Goal: Task Accomplishment & Management: Manage account settings

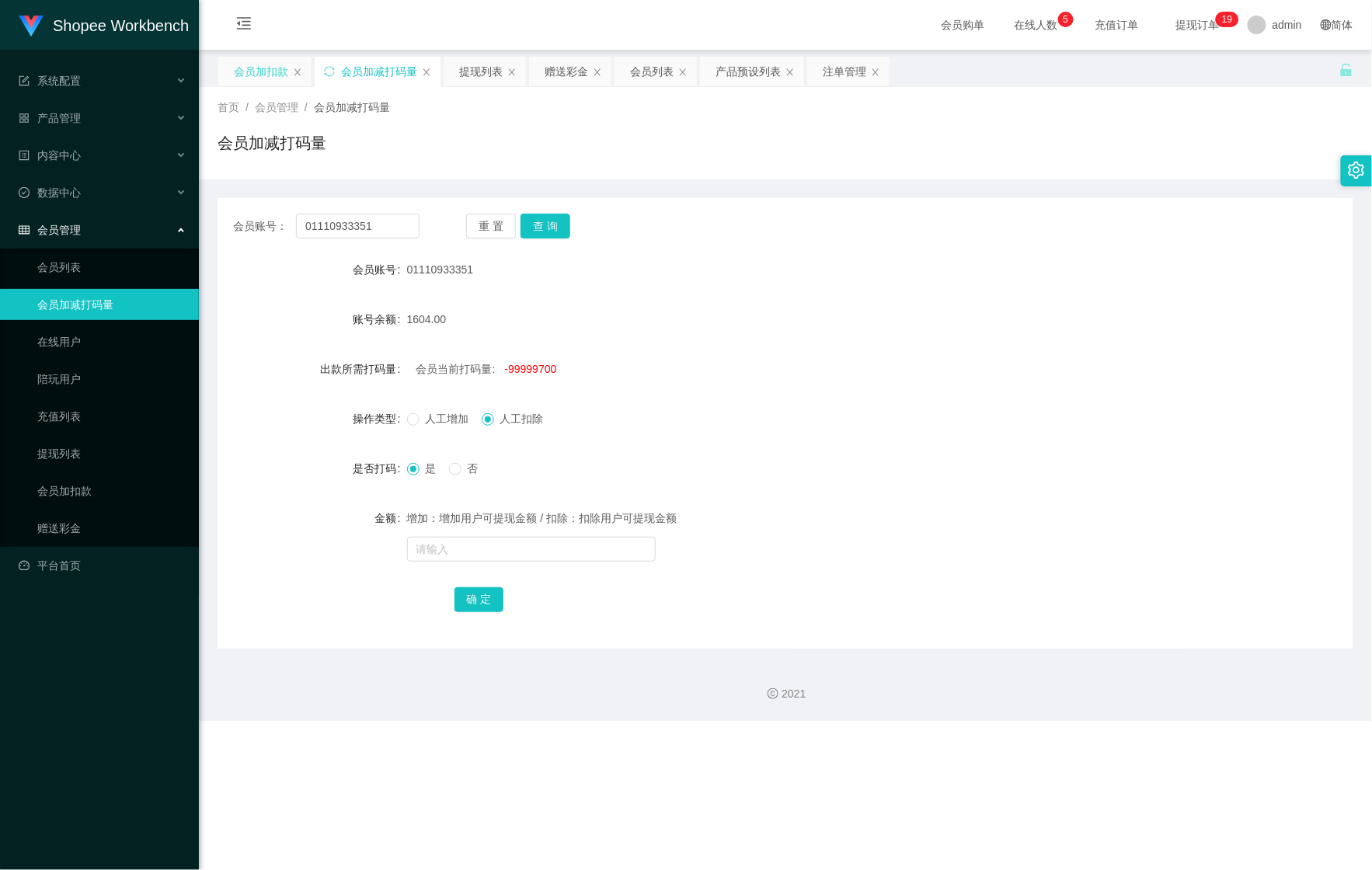
click at [249, 58] on div "会员加扣款" at bounding box center [261, 71] width 54 height 29
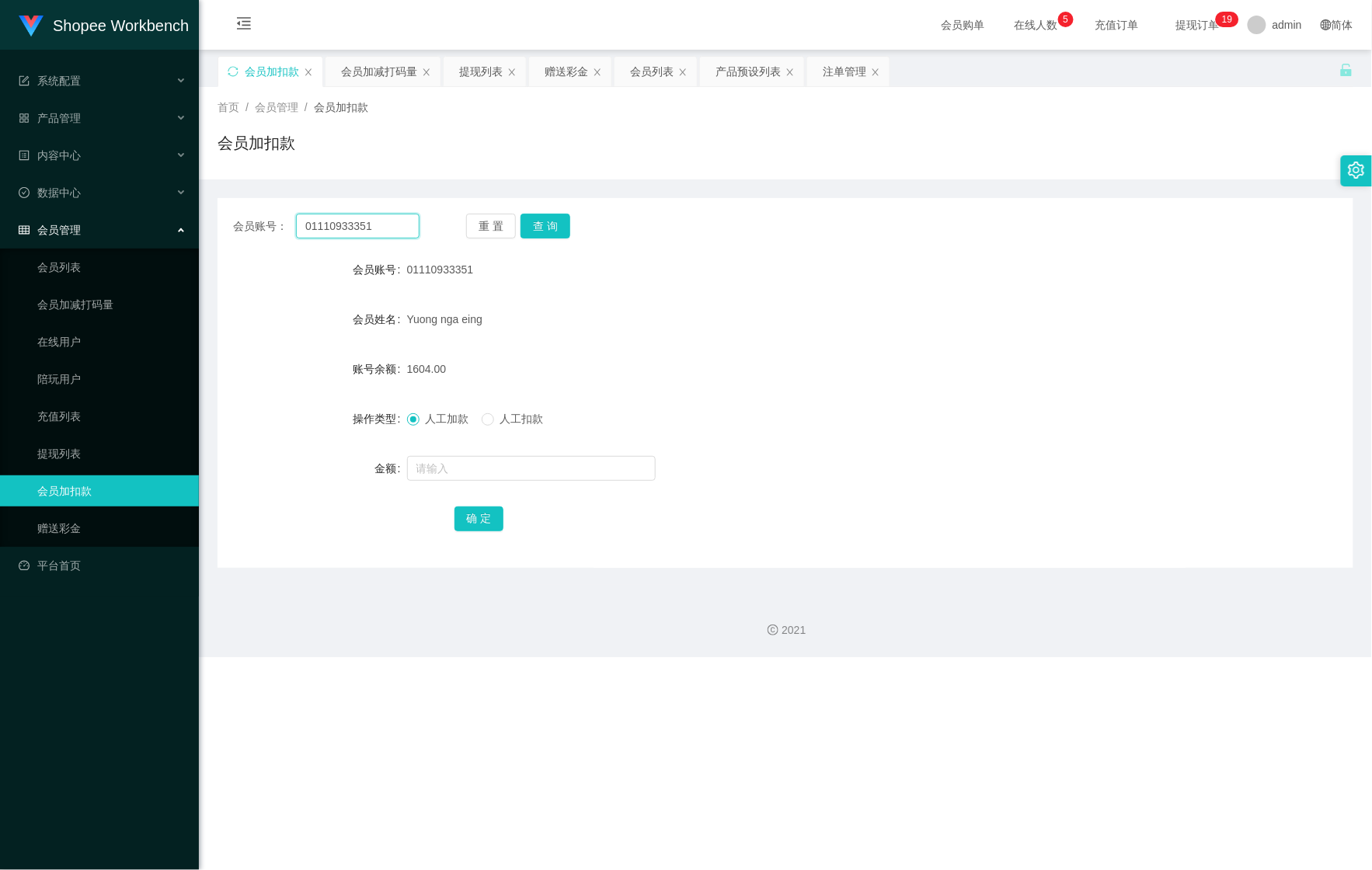
drag, startPoint x: 312, startPoint y: 221, endPoint x: 262, endPoint y: 219, distance: 50.0
click at [262, 219] on div "会员账号： 01110933351" at bounding box center [326, 226] width 186 height 25
paste input "DC80187256"
type input "DC80187256"
click at [556, 231] on button "查 询" at bounding box center [545, 226] width 49 height 25
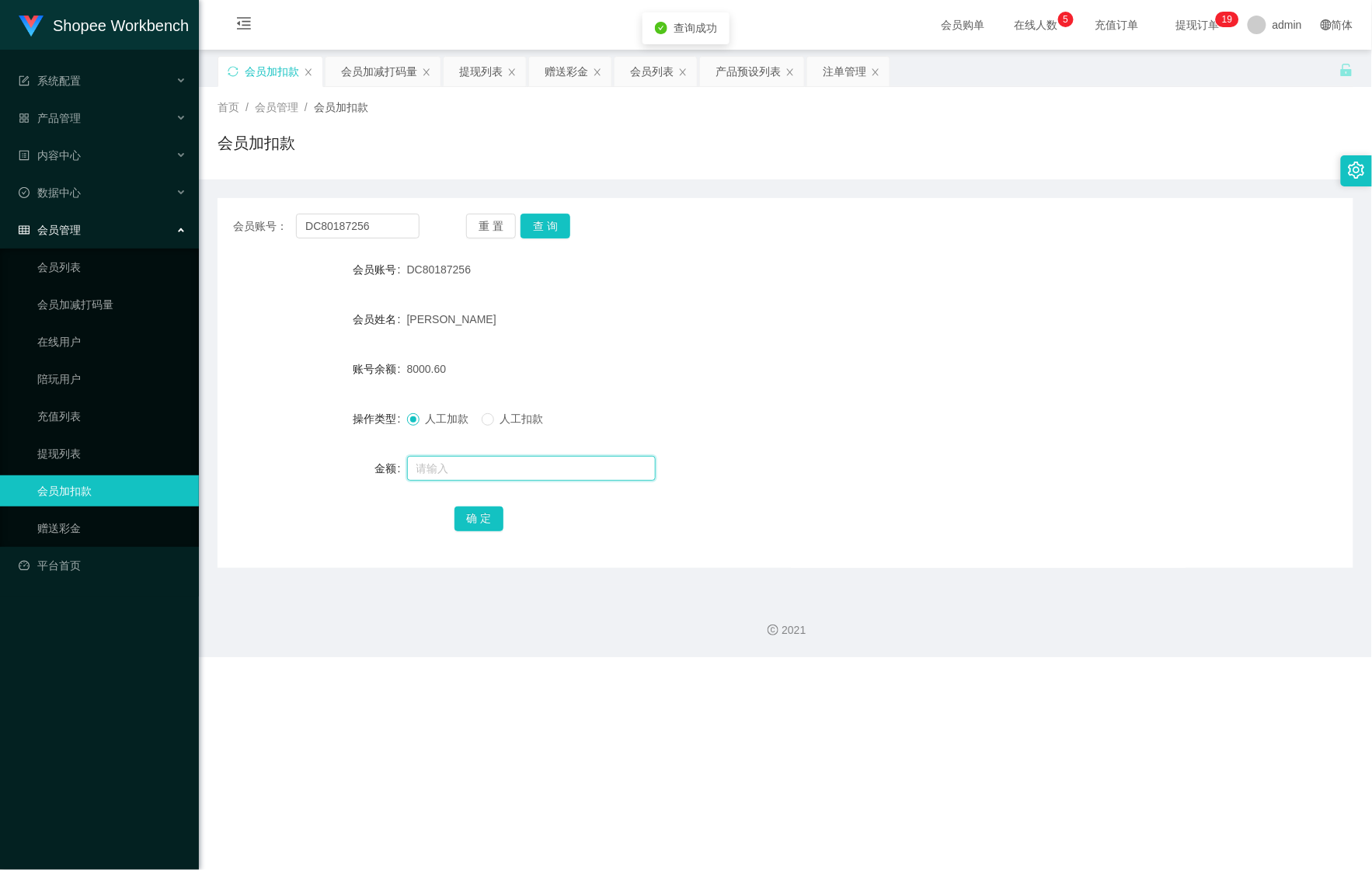
click at [490, 460] on input "text" at bounding box center [531, 469] width 248 height 25
click at [492, 469] on input "text" at bounding box center [531, 469] width 248 height 25
type input "9000"
drag, startPoint x: 483, startPoint y: 528, endPoint x: 486, endPoint y: 542, distance: 14.3
click at [483, 528] on button "确 定" at bounding box center [479, 519] width 49 height 25
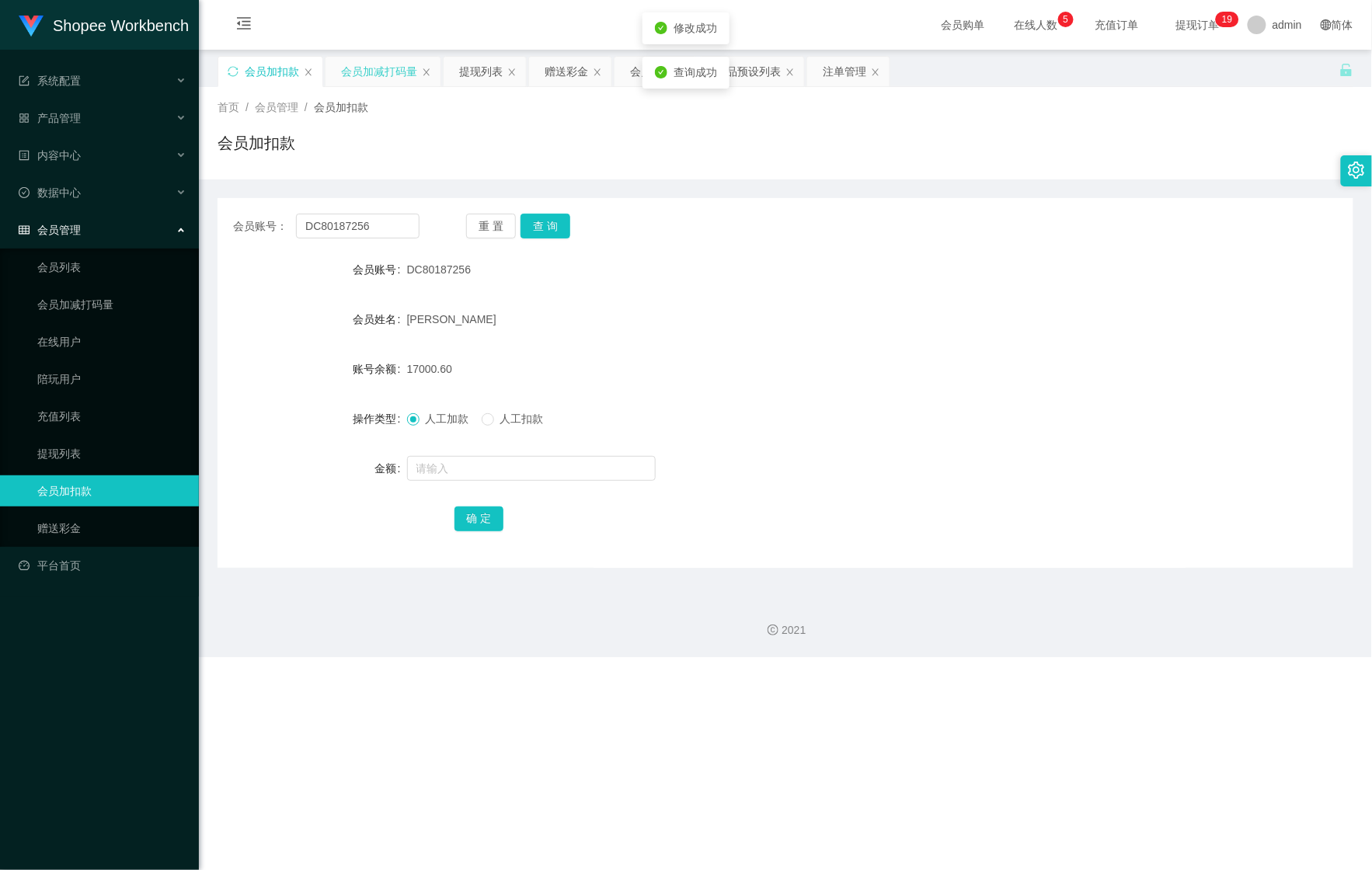
click at [365, 84] on div "会员加减打码量" at bounding box center [379, 71] width 76 height 29
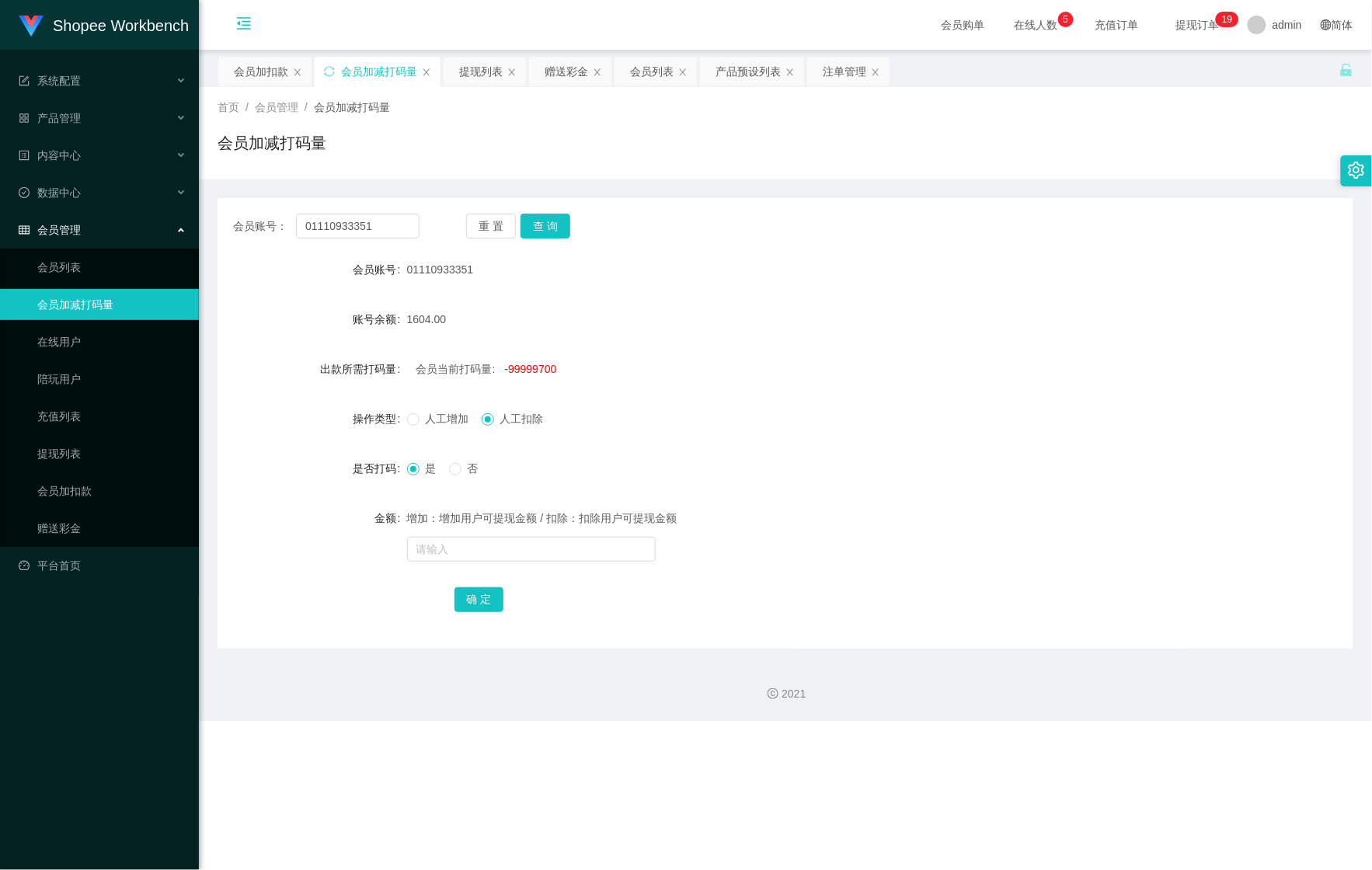
click at [235, 17] on icon "图标: menu-fold" at bounding box center [243, 25] width 53 height 49
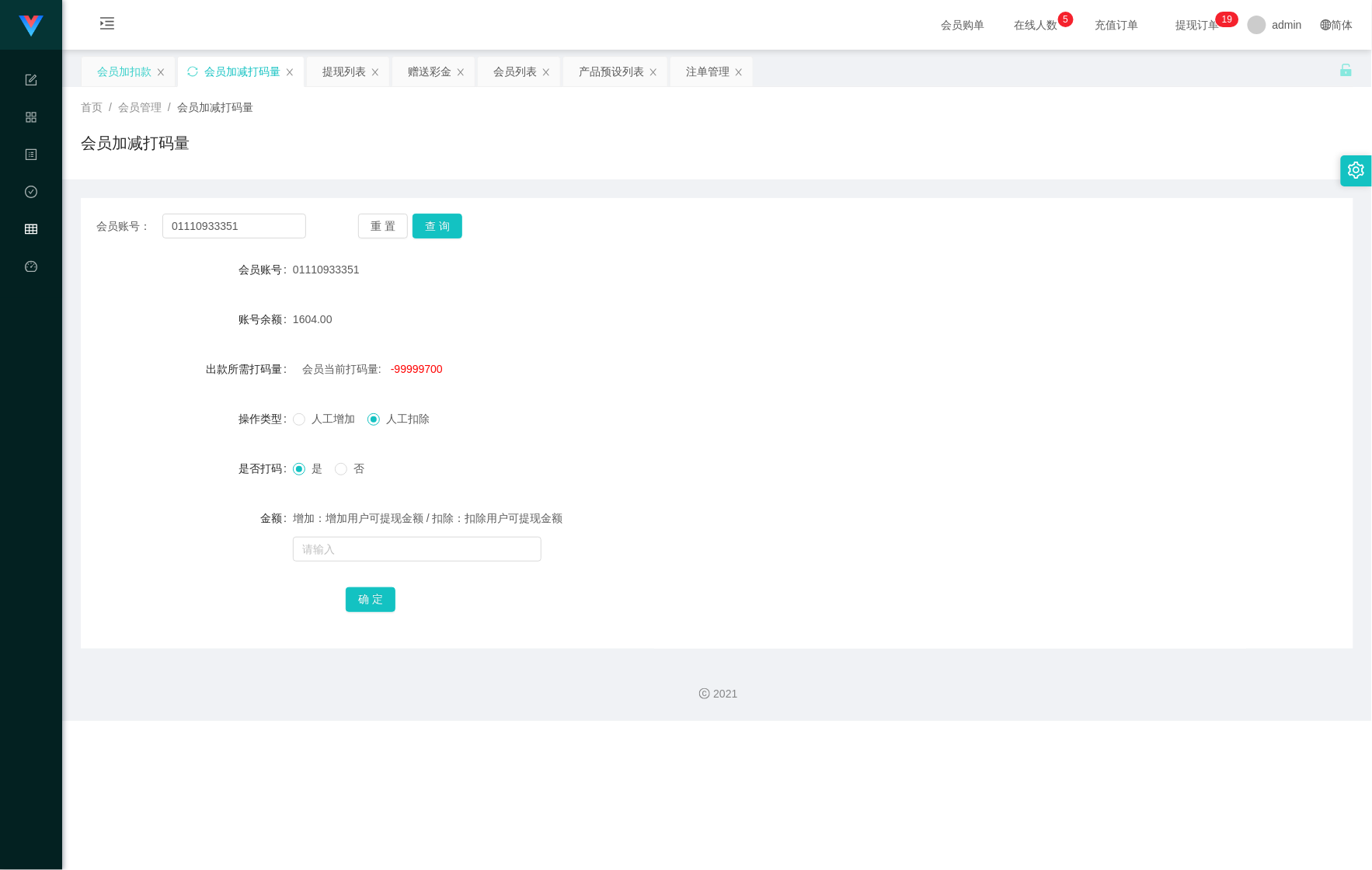
click at [113, 67] on div "会员加扣款" at bounding box center [124, 71] width 54 height 29
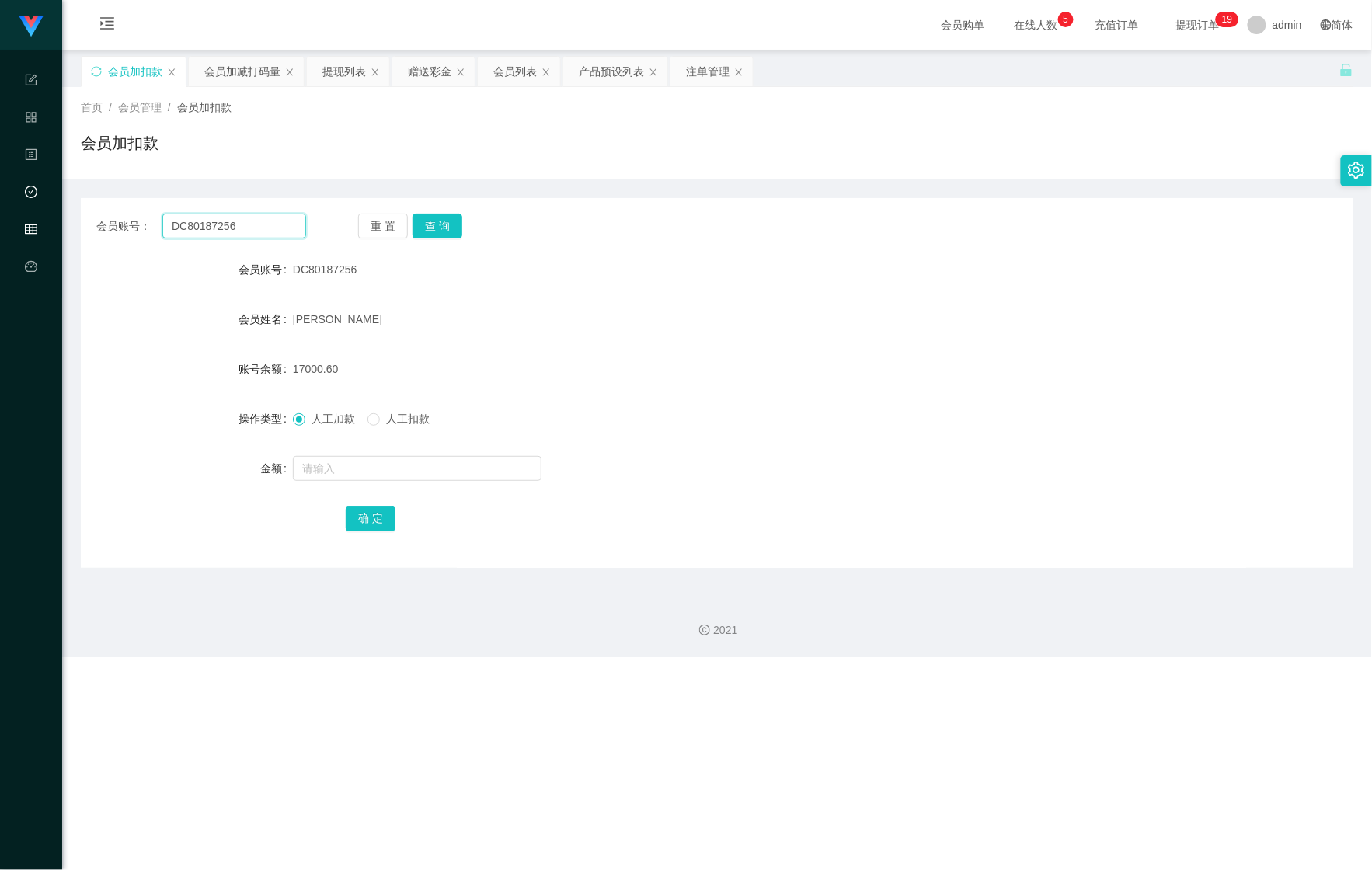
drag, startPoint x: 163, startPoint y: 209, endPoint x: 31, endPoint y: 183, distance: 134.5
click at [29, 183] on section "Shopee Workbench 系统配置 产品管理 内容中心 数据中心 会员管理 平台首页 保存配置 重置配置 整体风格设置 主题色 导航设置 内容区域宽度…" at bounding box center [686, 328] width 1372 height 657
paste input "Chen1135"
type input "Chen1135"
click at [426, 221] on button "查 询" at bounding box center [437, 226] width 49 height 25
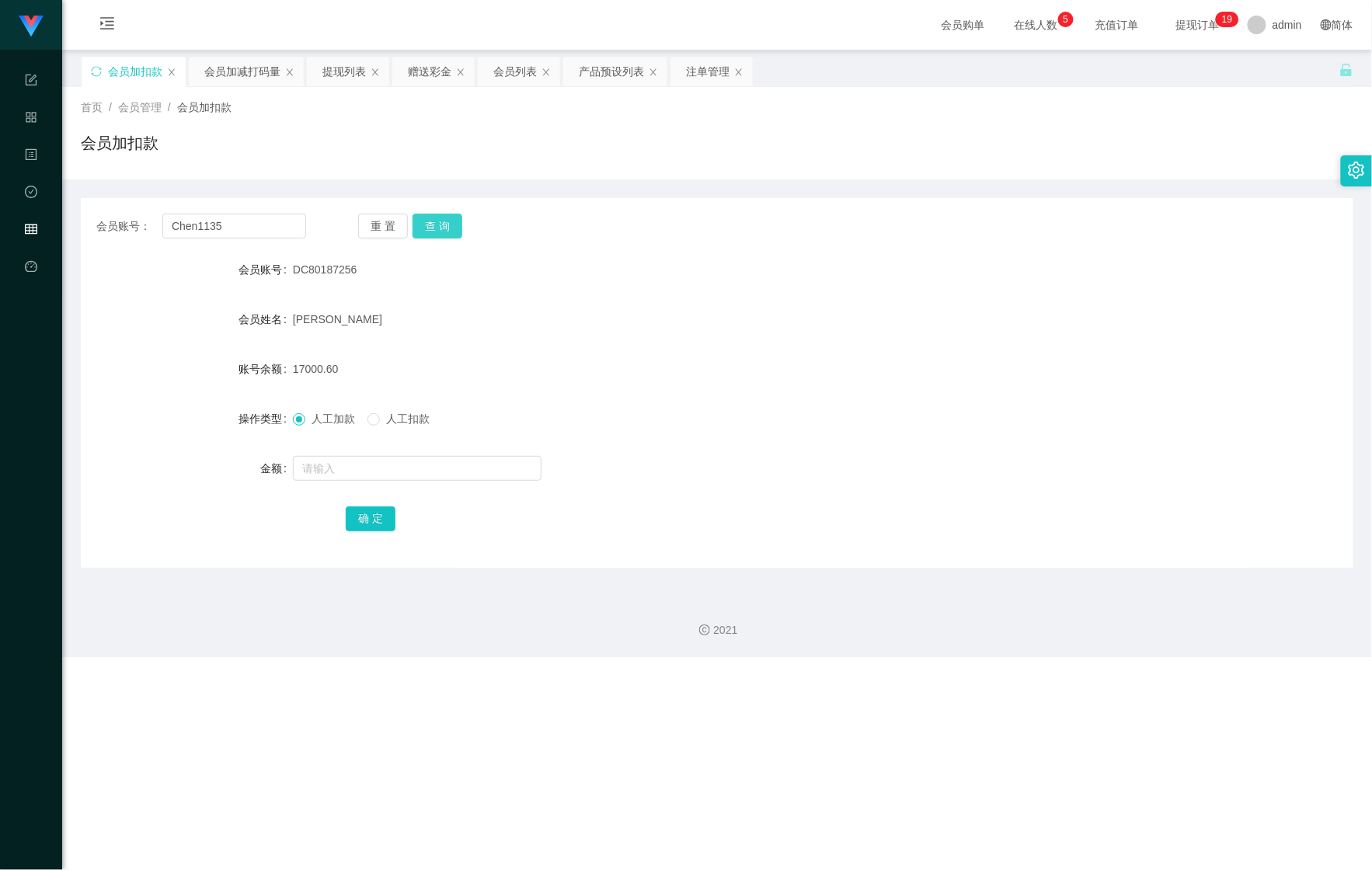
click at [426, 221] on button "查 询" at bounding box center [437, 226] width 49 height 25
click at [352, 456] on input "text" at bounding box center [416, 469] width 248 height 25
type input "3800"
click at [371, 514] on button "确 定" at bounding box center [370, 519] width 49 height 25
click at [232, 76] on div "会员加减打码量" at bounding box center [242, 71] width 76 height 29
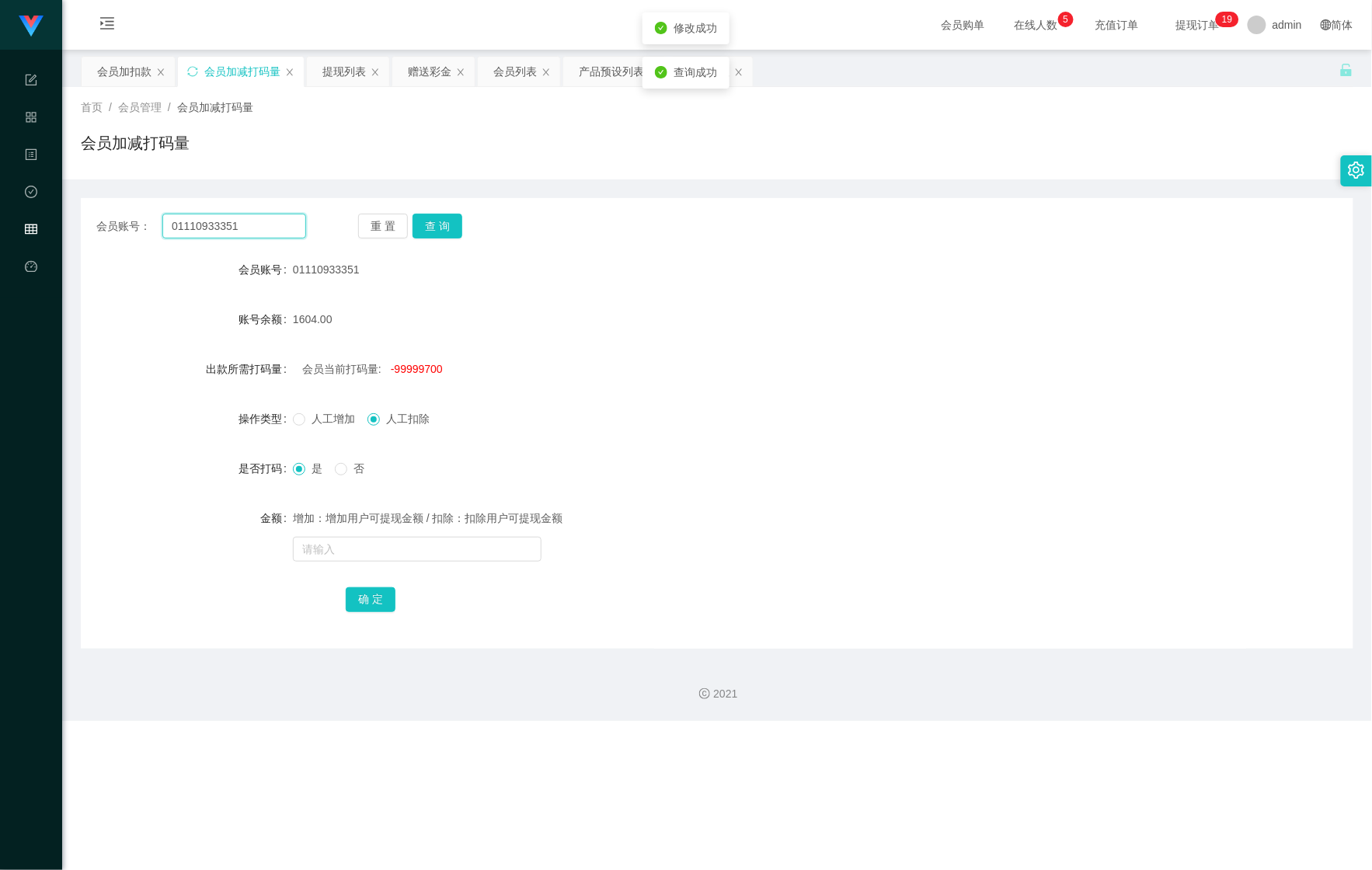
drag, startPoint x: 163, startPoint y: 224, endPoint x: 359, endPoint y: 244, distance: 197.0
click at [35, 221] on section "Shopee Workbench 系统配置 产品管理 内容中心 数据中心 会员管理 平台首页 保存配置 重置配置 整体风格设置 主题色 导航设置 内容区域宽度…" at bounding box center [686, 360] width 1372 height 721
paste input "Chen1135"
type input "Chen1135"
click at [433, 224] on button "查 询" at bounding box center [437, 226] width 49 height 25
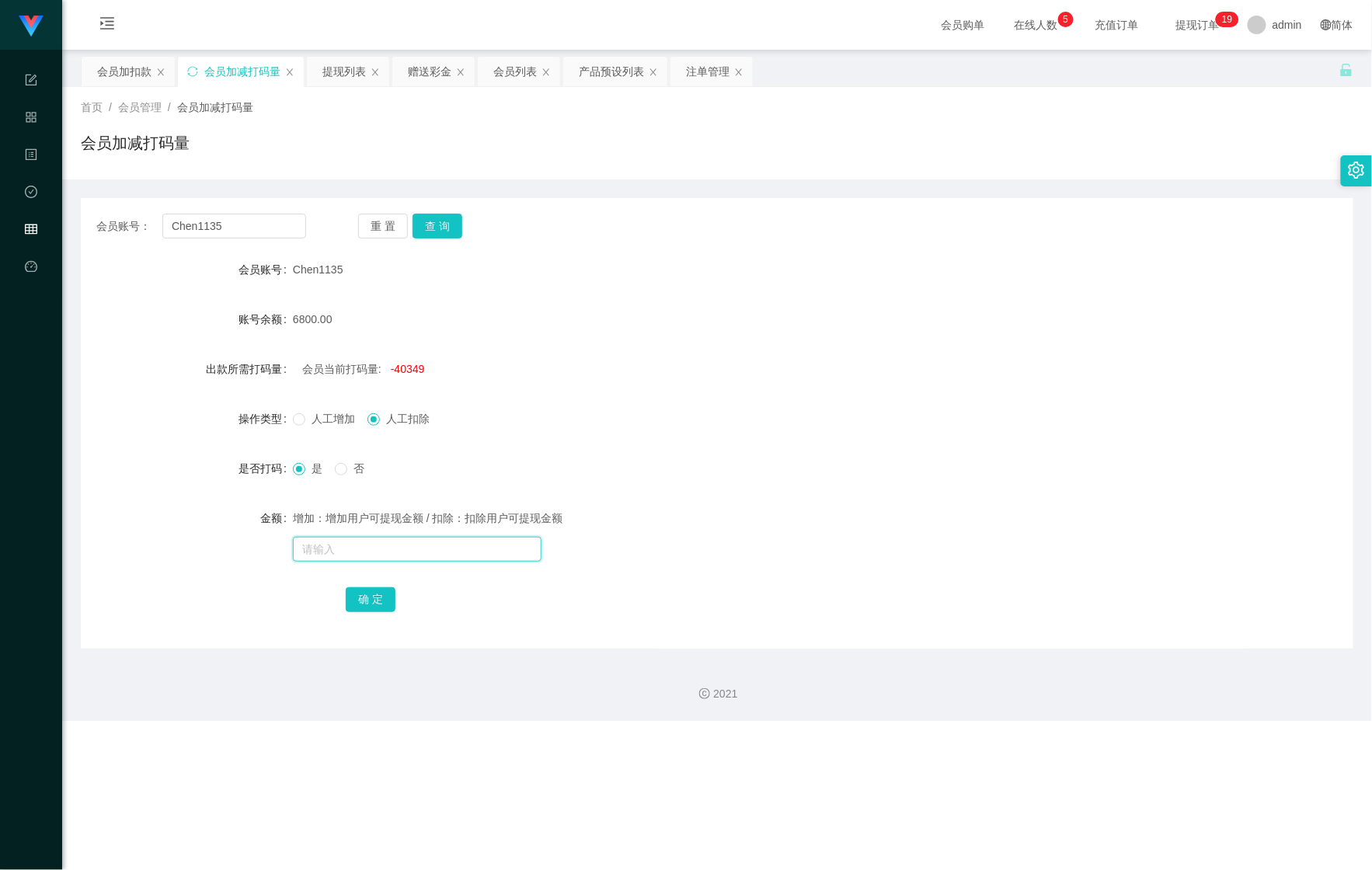
click at [359, 553] on input "text" at bounding box center [416, 549] width 248 height 25
type input "25625625"
click at [373, 589] on button "确 定" at bounding box center [370, 600] width 49 height 25
